Goal: Navigation & Orientation: Understand site structure

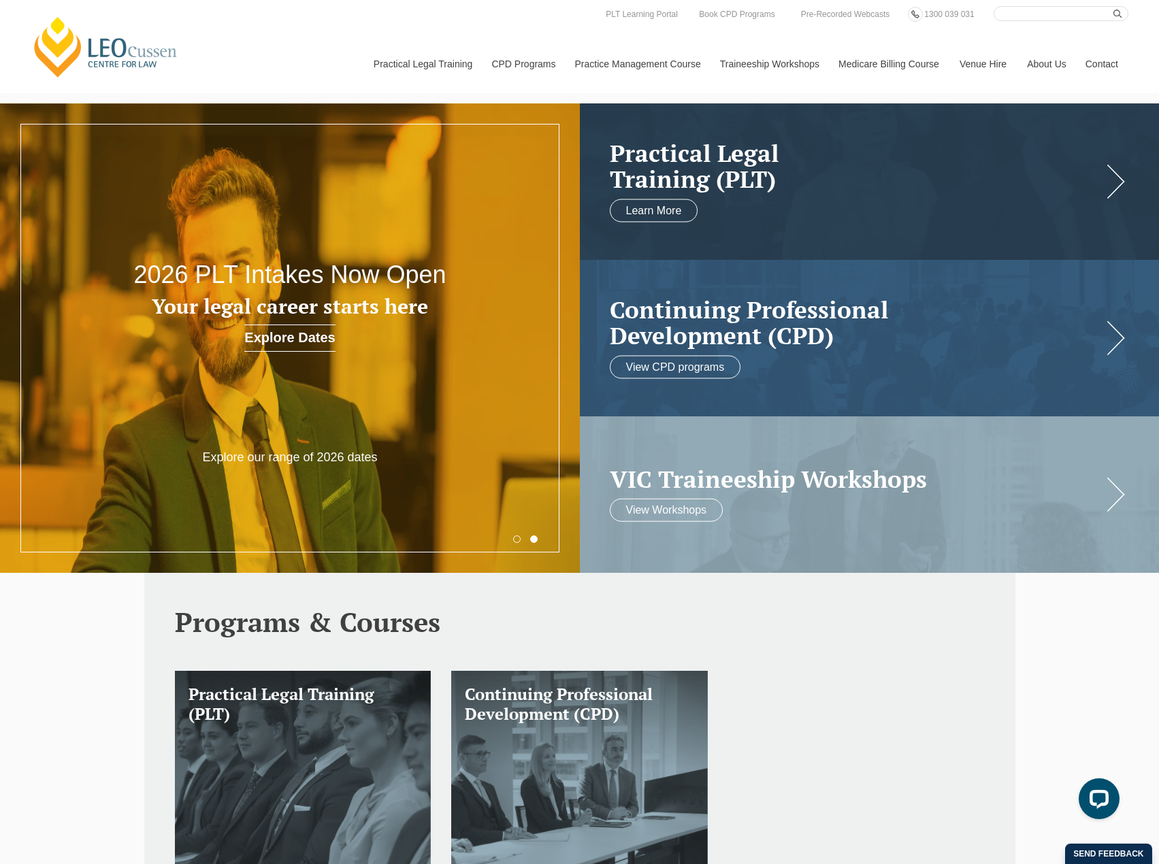
click at [533, 537] on button "2" at bounding box center [533, 539] width 7 height 7
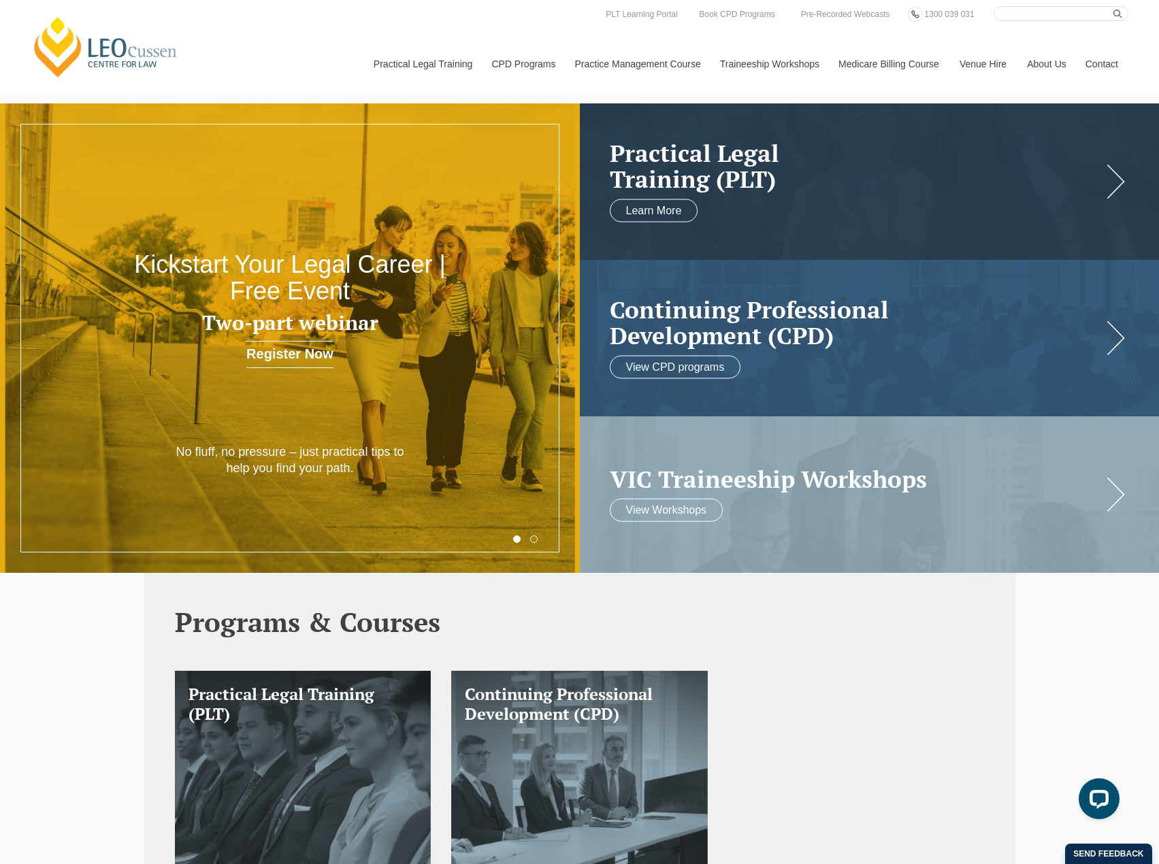
click at [532, 539] on button "2" at bounding box center [533, 539] width 7 height 7
click at [517, 540] on button "1" at bounding box center [516, 539] width 7 height 7
